Goal: Task Accomplishment & Management: Use online tool/utility

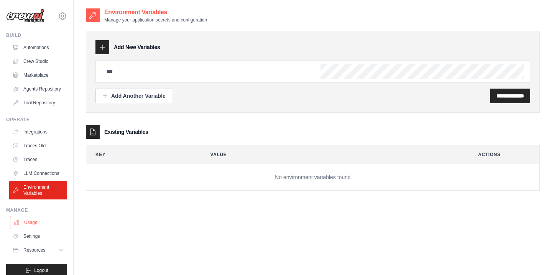
click at [23, 222] on link "Usage" at bounding box center [39, 222] width 58 height 12
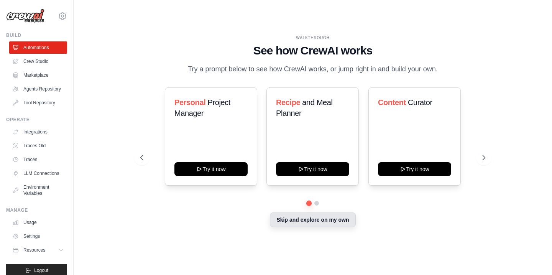
click at [304, 216] on button "Skip and explore on my own" at bounding box center [312, 219] width 85 height 15
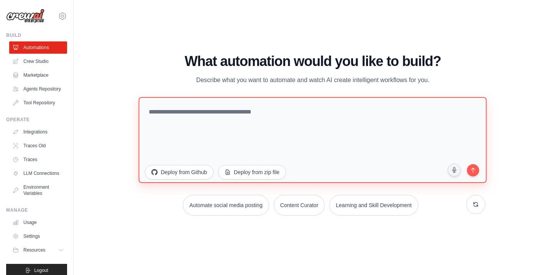
click at [223, 136] on textarea at bounding box center [313, 140] width 348 height 86
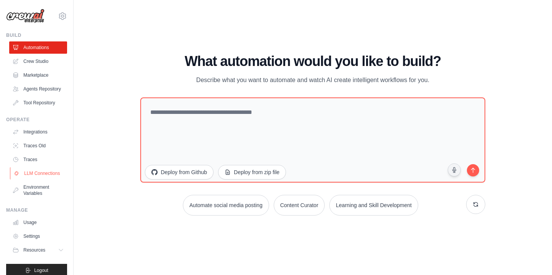
click at [33, 175] on link "LLM Connections" at bounding box center [39, 173] width 58 height 12
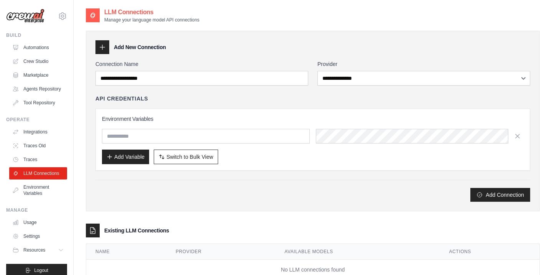
scroll to position [25, 0]
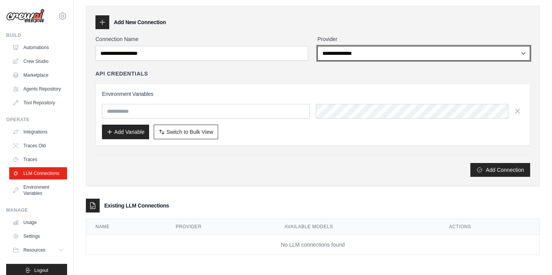
click at [331, 50] on select "**********" at bounding box center [423, 53] width 213 height 15
select select "******"
click at [317, 46] on select "**********" at bounding box center [423, 53] width 213 height 15
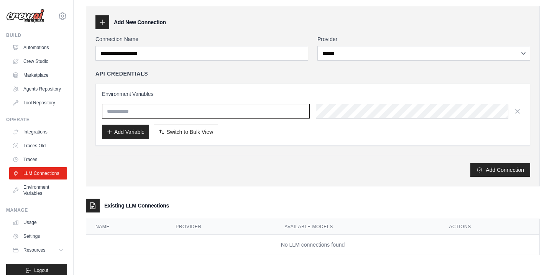
click at [260, 110] on input "text" at bounding box center [206, 111] width 208 height 15
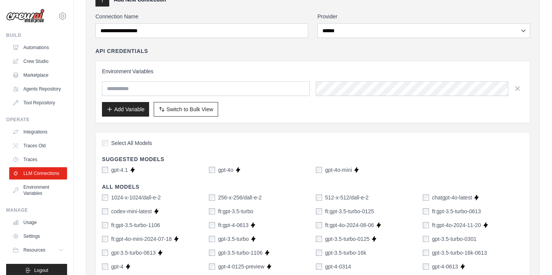
scroll to position [48, 0]
click at [39, 163] on link "Traces" at bounding box center [39, 159] width 58 height 12
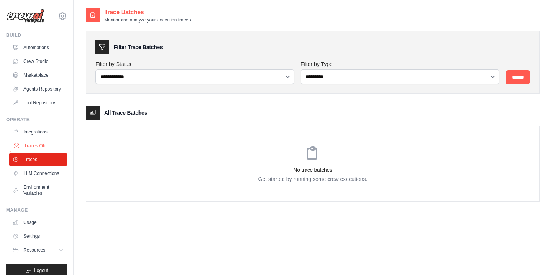
click at [45, 149] on link "Traces Old" at bounding box center [39, 146] width 58 height 12
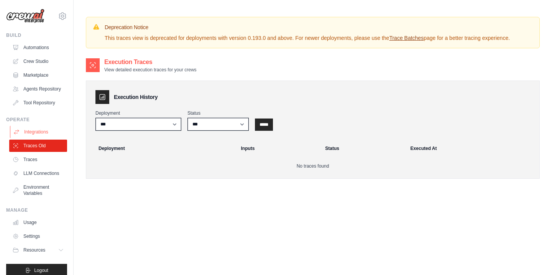
click at [43, 133] on link "Integrations" at bounding box center [39, 132] width 58 height 12
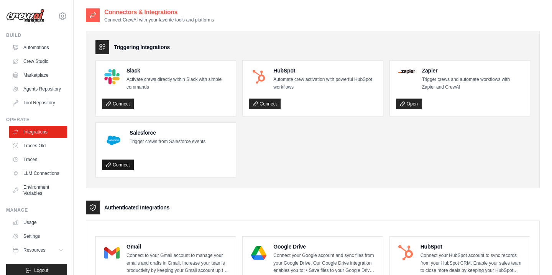
click at [113, 164] on link "Connect" at bounding box center [118, 164] width 32 height 11
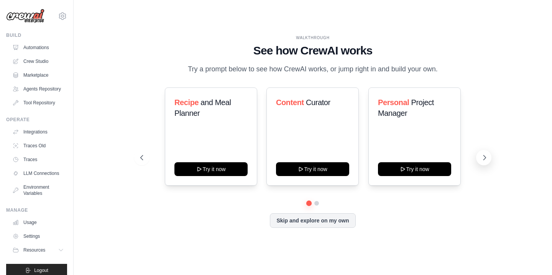
click at [485, 155] on icon at bounding box center [485, 158] width 8 height 8
click at [485, 156] on icon at bounding box center [485, 158] width 8 height 8
click at [144, 159] on icon at bounding box center [141, 158] width 8 height 8
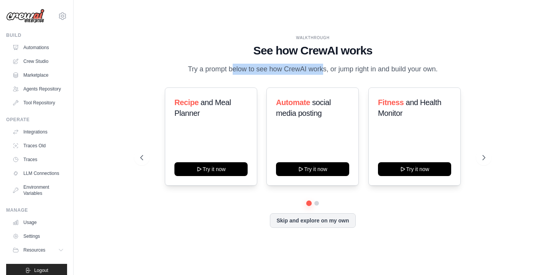
drag, startPoint x: 290, startPoint y: 67, endPoint x: 201, endPoint y: 69, distance: 88.9
click at [201, 69] on p "Try a prompt below to see how CrewAI works, or jump right in and build your own." at bounding box center [313, 69] width 258 height 11
click at [287, 40] on div "WALKTHROUGH" at bounding box center [312, 38] width 345 height 6
click at [40, 48] on link "Automations" at bounding box center [39, 47] width 58 height 12
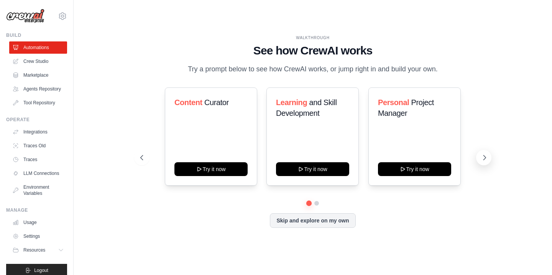
click at [482, 156] on icon at bounding box center [485, 158] width 8 height 8
click at [48, 68] on ul "Automations Crew Studio Marketplace Agents Repository Tool Repository" at bounding box center [38, 74] width 58 height 67
click at [43, 62] on link "Crew Studio" at bounding box center [39, 61] width 58 height 12
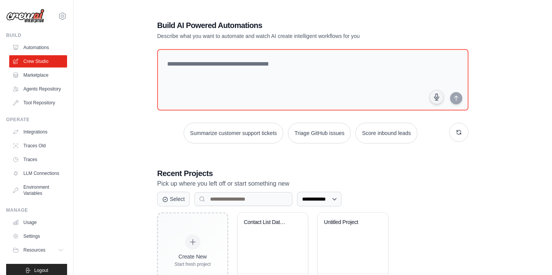
scroll to position [34, 0]
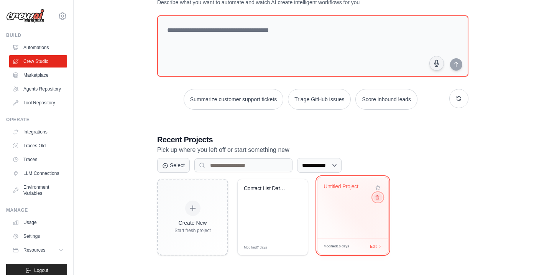
click at [378, 196] on icon at bounding box center [377, 197] width 5 height 5
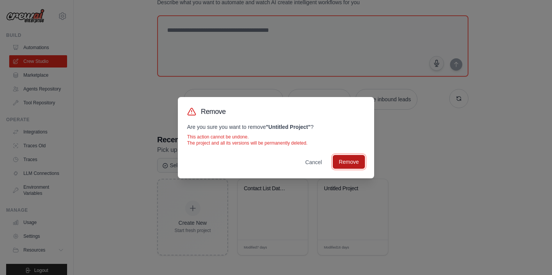
click at [346, 165] on button "Remove" at bounding box center [349, 162] width 32 height 14
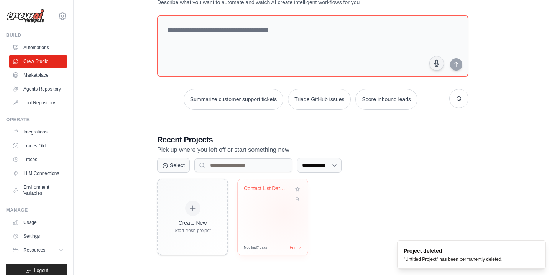
click at [284, 212] on div "Contact List Data Cleanup & Validat..." at bounding box center [273, 209] width 70 height 61
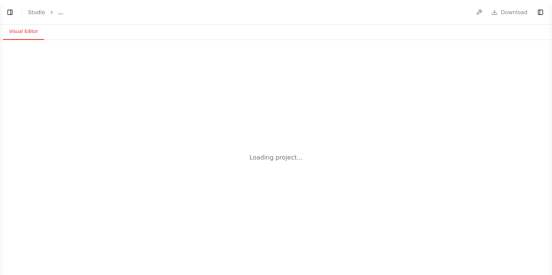
select select "****"
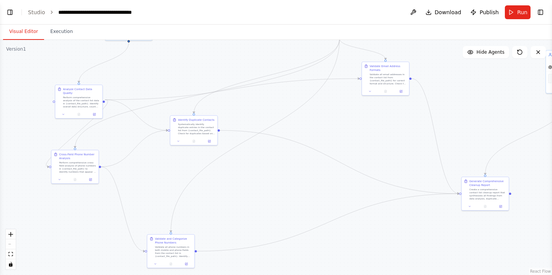
scroll to position [1587, 0]
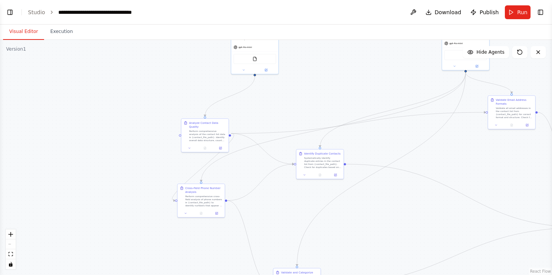
drag, startPoint x: 376, startPoint y: 123, endPoint x: 502, endPoint y: 157, distance: 131.0
click at [502, 157] on div ".deletable-edge-delete-btn { width: 20px; height: 20px; border: 0px solid #ffff…" at bounding box center [276, 157] width 552 height 235
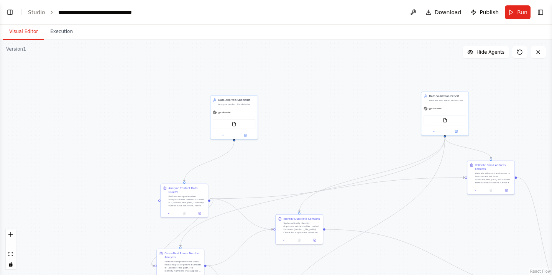
drag, startPoint x: 343, startPoint y: 100, endPoint x: 319, endPoint y: 164, distance: 67.9
click at [319, 164] on div ".deletable-edge-delete-btn { width: 20px; height: 20px; border: 0px solid #ffff…" at bounding box center [276, 157] width 552 height 235
click at [239, 107] on div "gpt-4o-mini" at bounding box center [231, 110] width 47 height 8
click at [238, 134] on button at bounding box center [243, 133] width 22 height 5
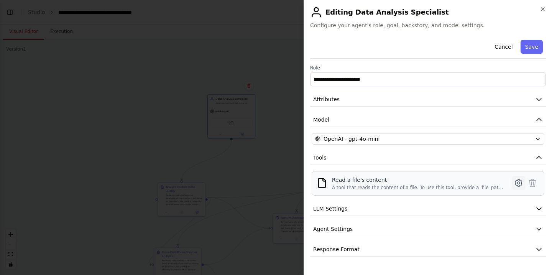
click at [517, 181] on icon at bounding box center [518, 182] width 7 height 7
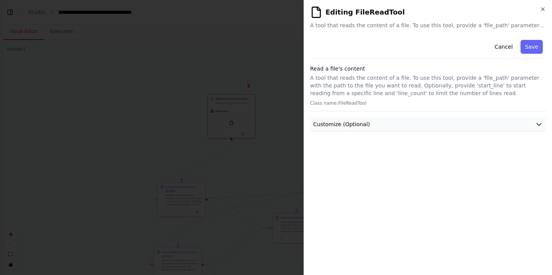
click at [441, 127] on button "Customize (Optional)" at bounding box center [428, 124] width 236 height 14
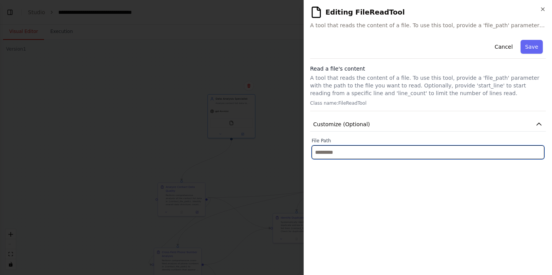
click at [403, 150] on input "text" at bounding box center [428, 152] width 233 height 14
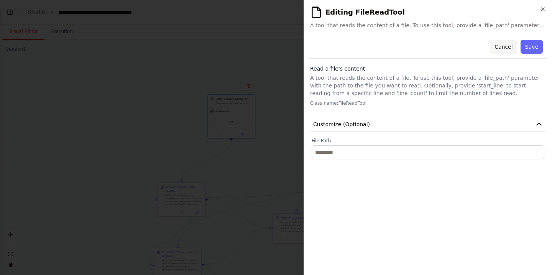
click at [504, 43] on button "Cancel" at bounding box center [503, 47] width 27 height 14
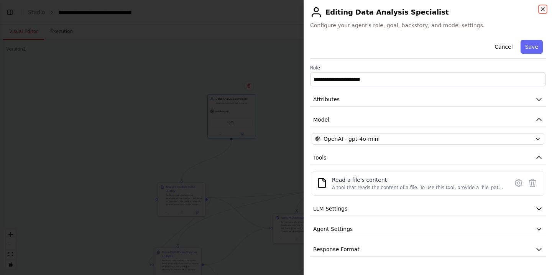
click at [540, 10] on icon "button" at bounding box center [543, 9] width 6 height 6
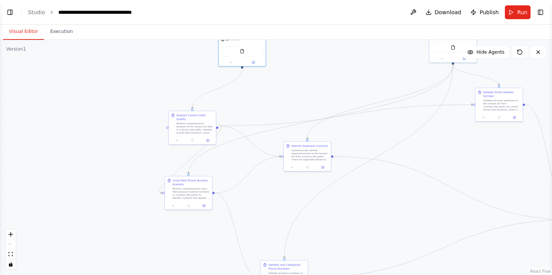
drag, startPoint x: 358, startPoint y: 131, endPoint x: 368, endPoint y: 60, distance: 72.0
click at [368, 60] on div ".deletable-edge-delete-btn { width: 20px; height: 20px; border: 0px solid #ffff…" at bounding box center [276, 157] width 552 height 235
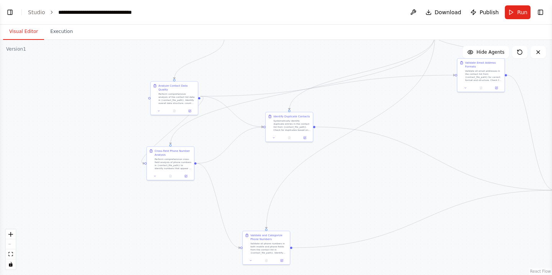
drag, startPoint x: 390, startPoint y: 139, endPoint x: 372, endPoint y: 110, distance: 34.4
click at [372, 110] on div ".deletable-edge-delete-btn { width: 20px; height: 20px; border: 0px solid #ffff…" at bounding box center [276, 157] width 552 height 235
click at [297, 119] on div "Systematically identify duplicate entries in the contact list from {contact_fil…" at bounding box center [291, 124] width 37 height 12
click at [304, 139] on div at bounding box center [289, 137] width 47 height 8
click at [304, 137] on icon at bounding box center [305, 137] width 2 height 2
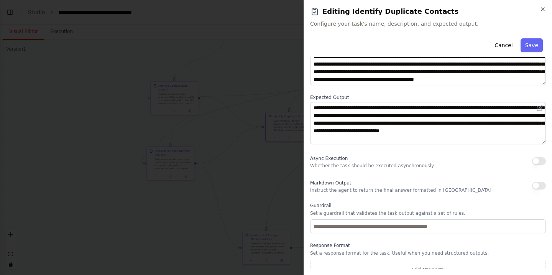
scroll to position [71, 0]
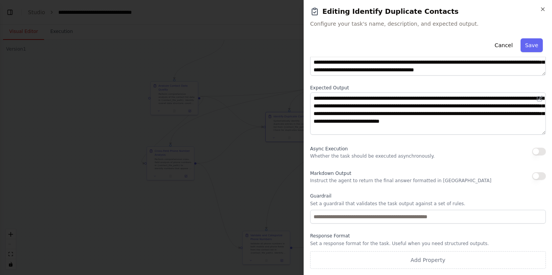
click at [543, 5] on div "**********" at bounding box center [428, 137] width 248 height 275
click at [543, 8] on icon "button" at bounding box center [543, 9] width 6 height 6
